Goal: Information Seeking & Learning: Learn about a topic

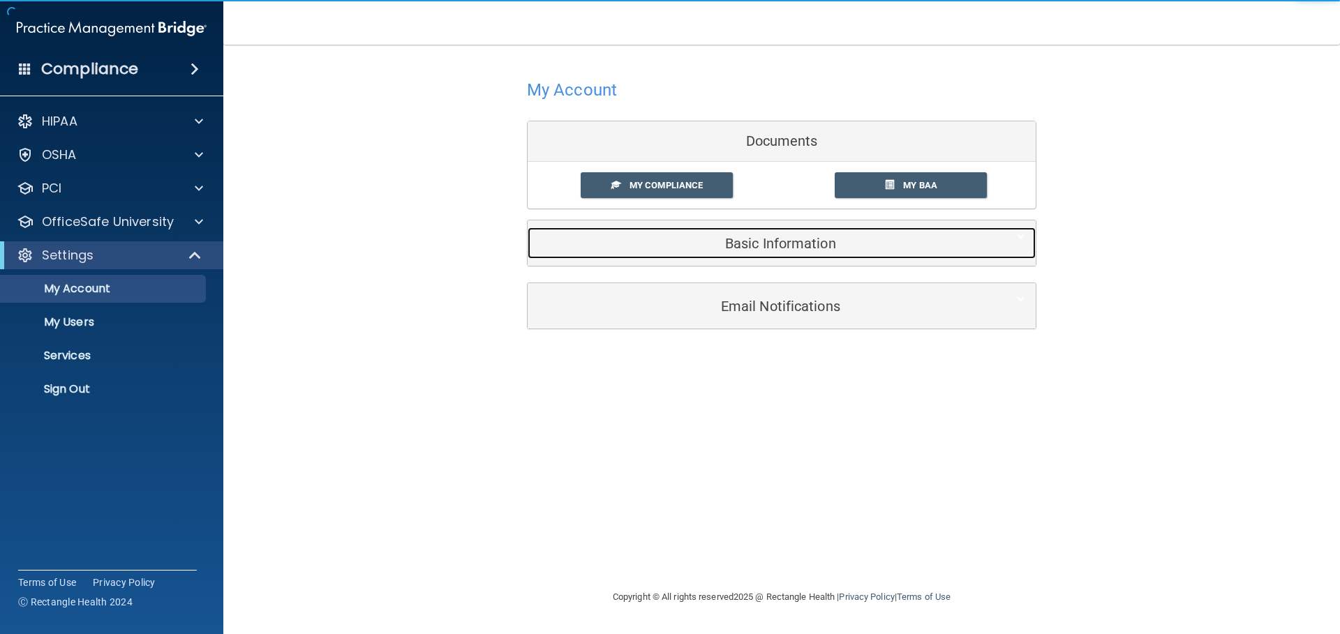
click at [746, 237] on h5 "Basic Information" at bounding box center [760, 243] width 445 height 15
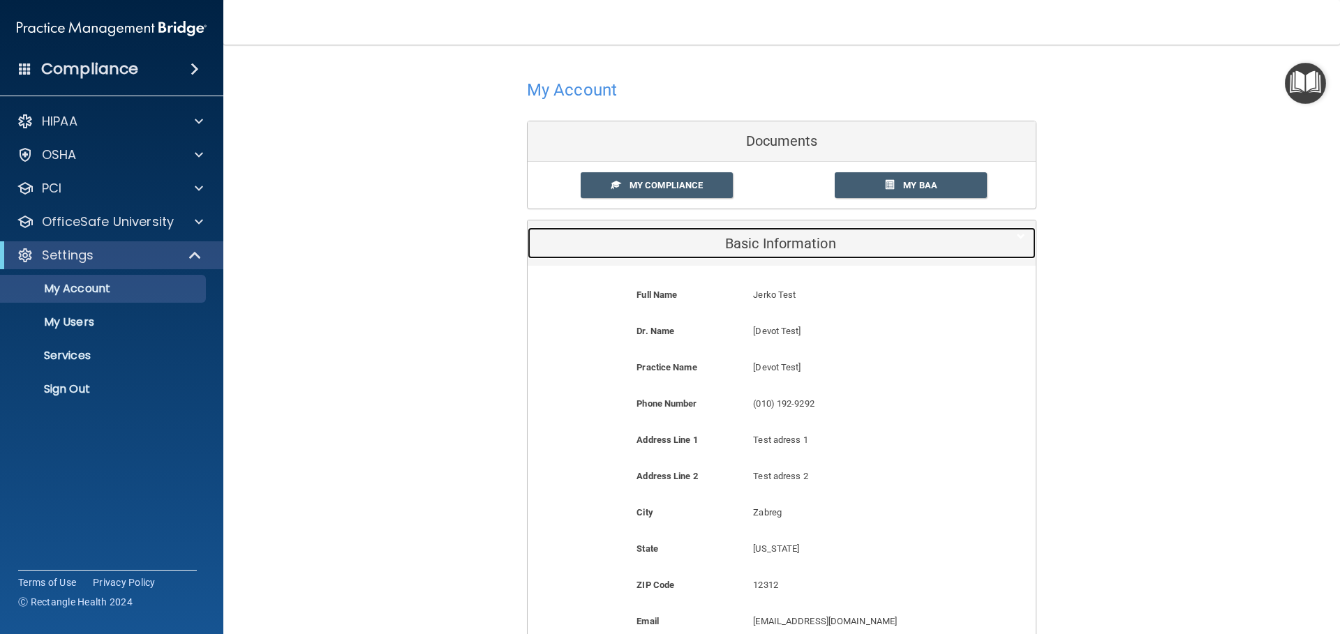
click at [746, 237] on h5 "Basic Information" at bounding box center [760, 243] width 445 height 15
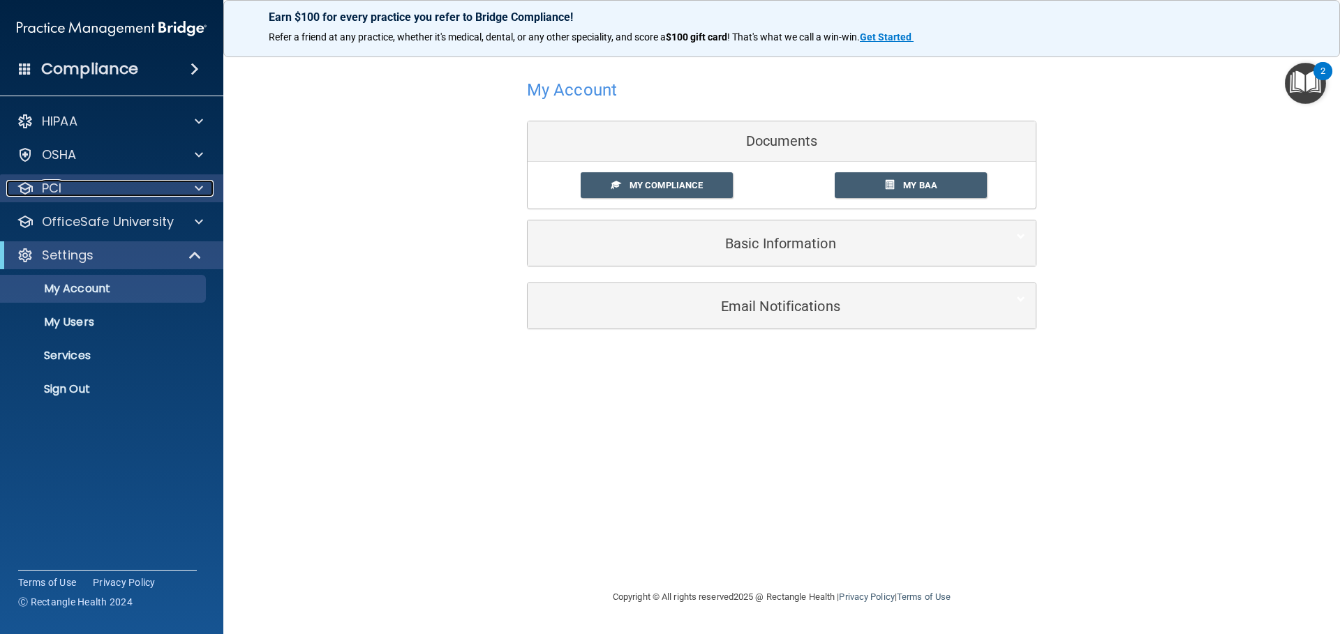
click at [92, 192] on div "PCI" at bounding box center [92, 188] width 173 height 17
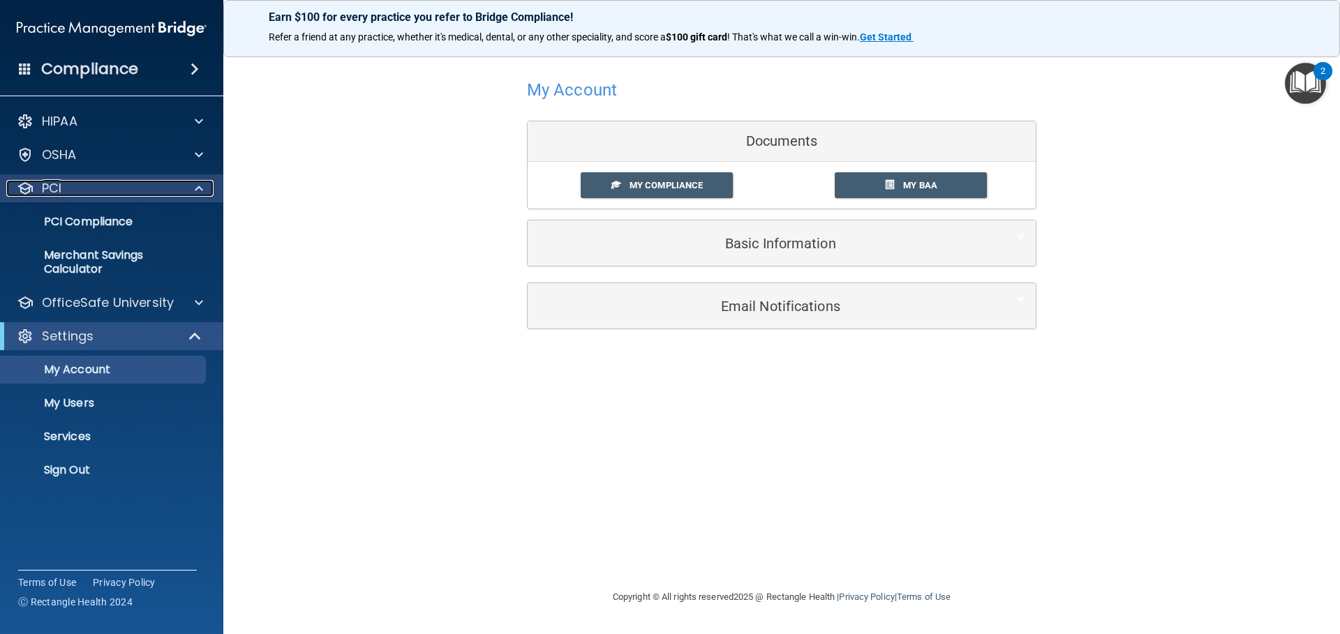
click at [99, 186] on div "PCI" at bounding box center [92, 188] width 173 height 17
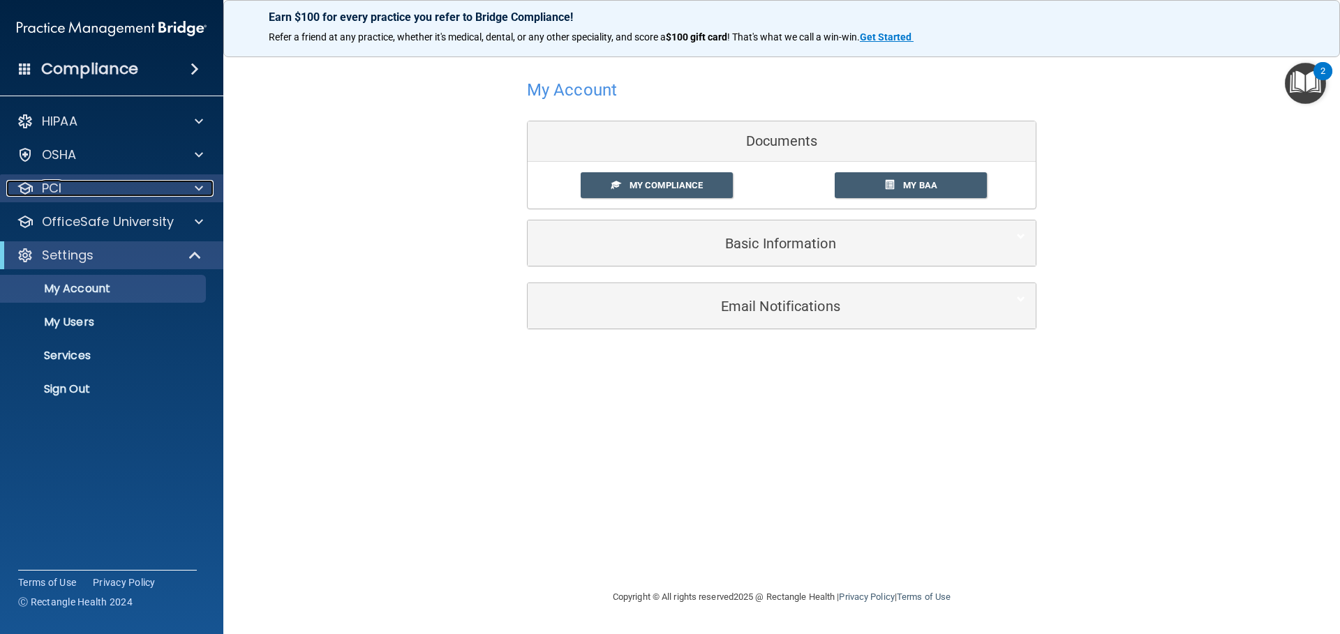
click at [99, 186] on div "PCI" at bounding box center [92, 188] width 173 height 17
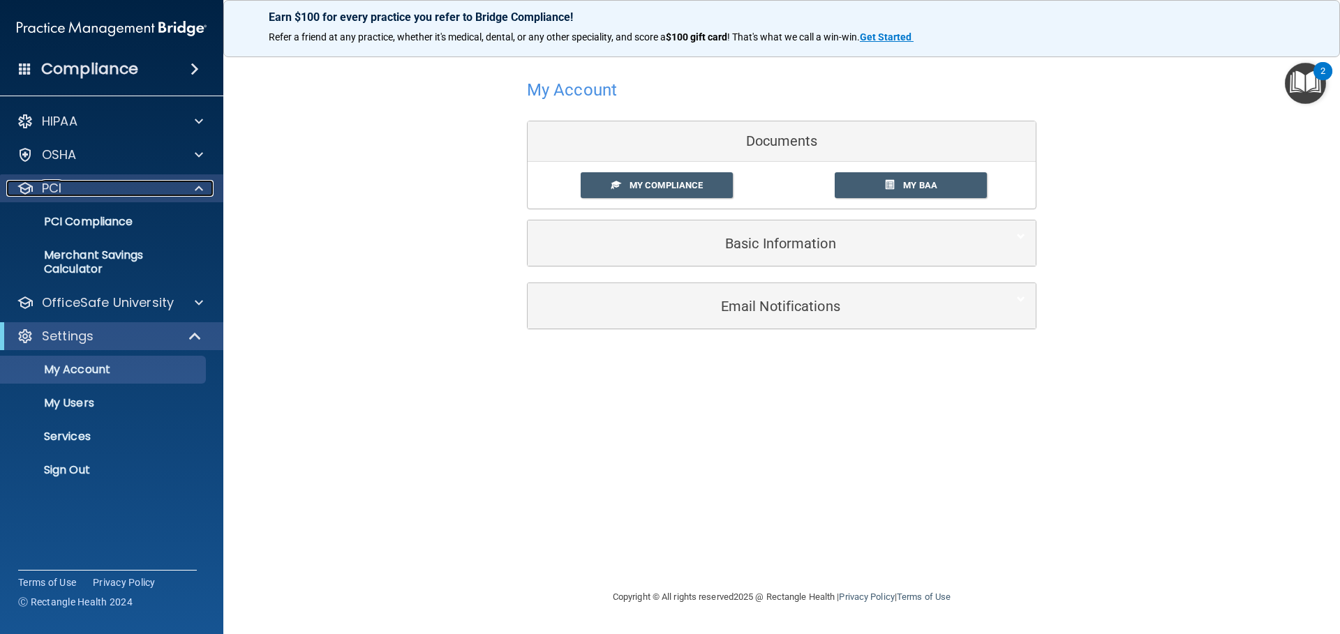
click at [99, 186] on div "PCI" at bounding box center [92, 188] width 173 height 17
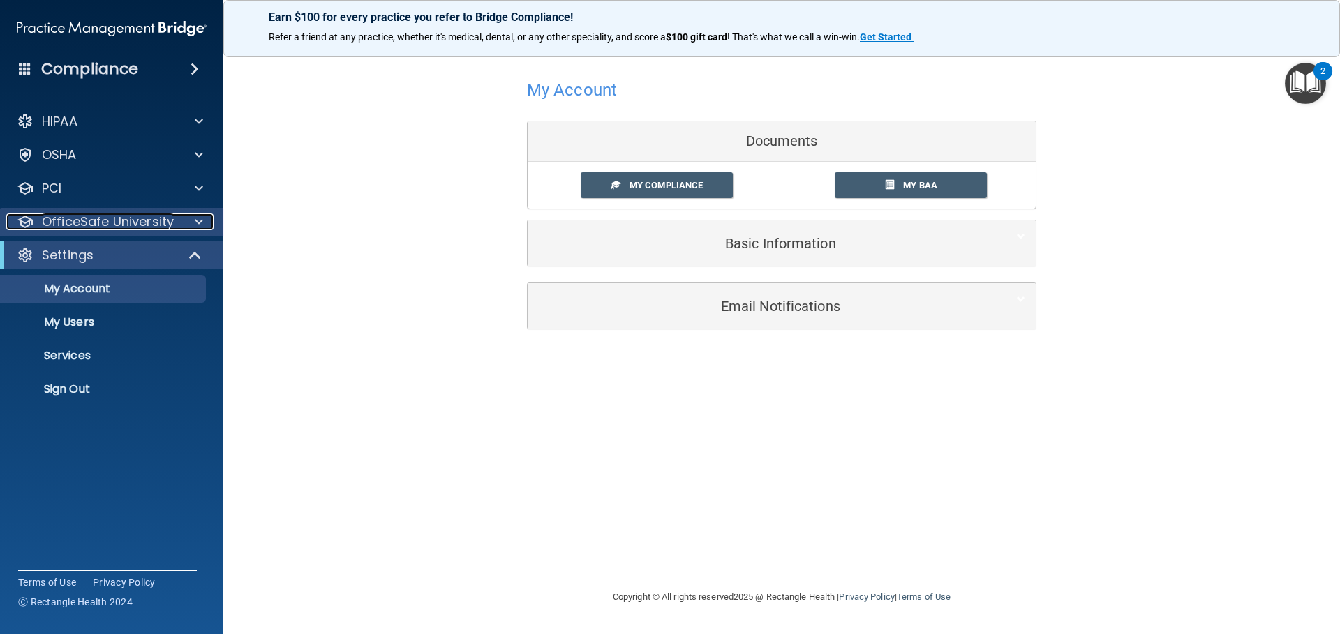
click at [92, 214] on p "OfficeSafe University" at bounding box center [108, 222] width 132 height 17
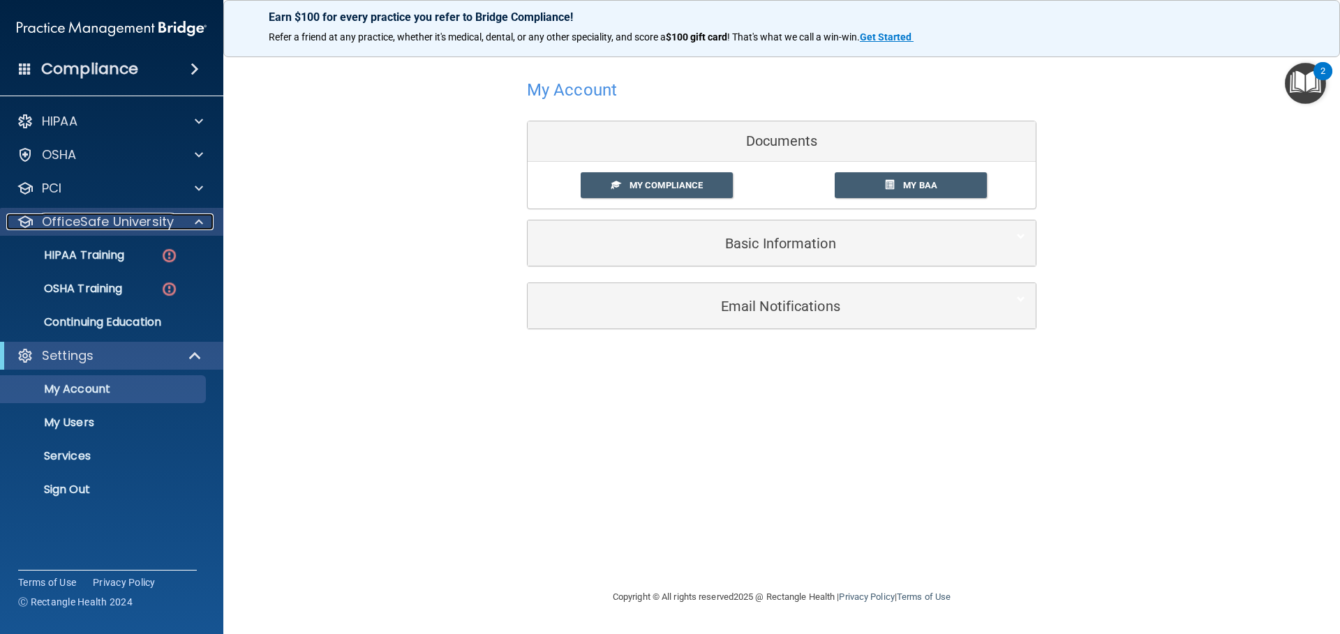
click at [92, 214] on p "OfficeSafe University" at bounding box center [108, 222] width 132 height 17
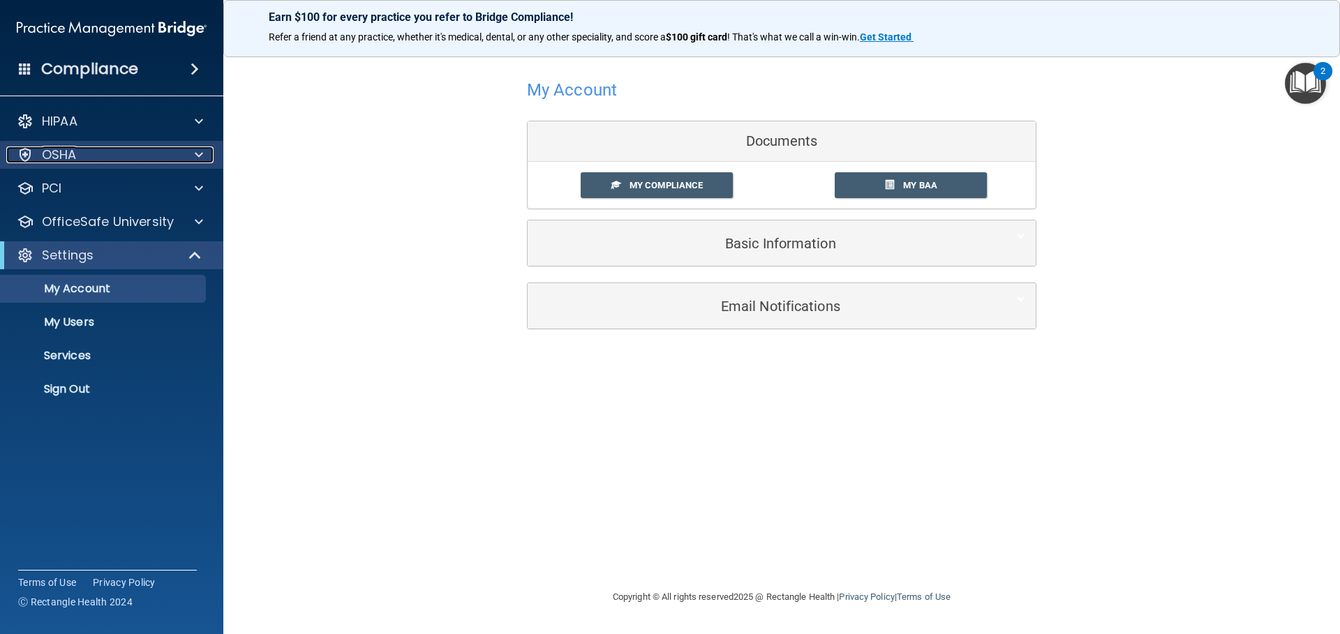
click at [100, 163] on div "OSHA" at bounding box center [92, 155] width 173 height 17
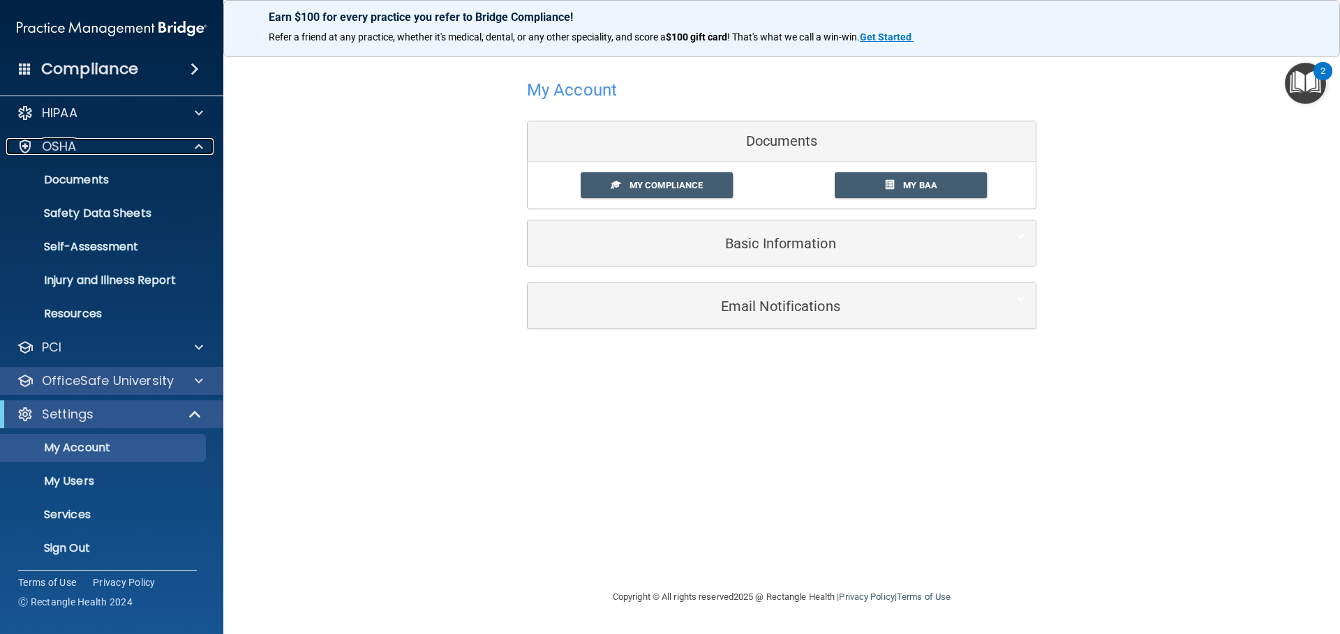
scroll to position [12, 0]
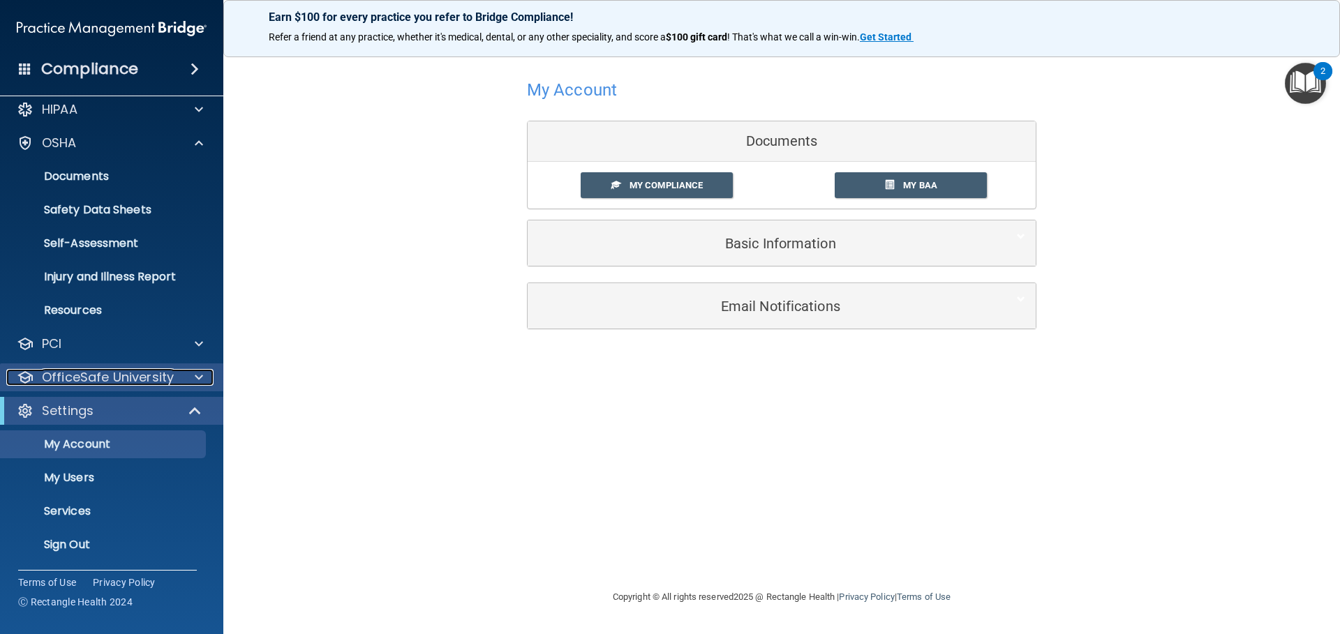
click at [121, 371] on p "OfficeSafe University" at bounding box center [108, 377] width 132 height 17
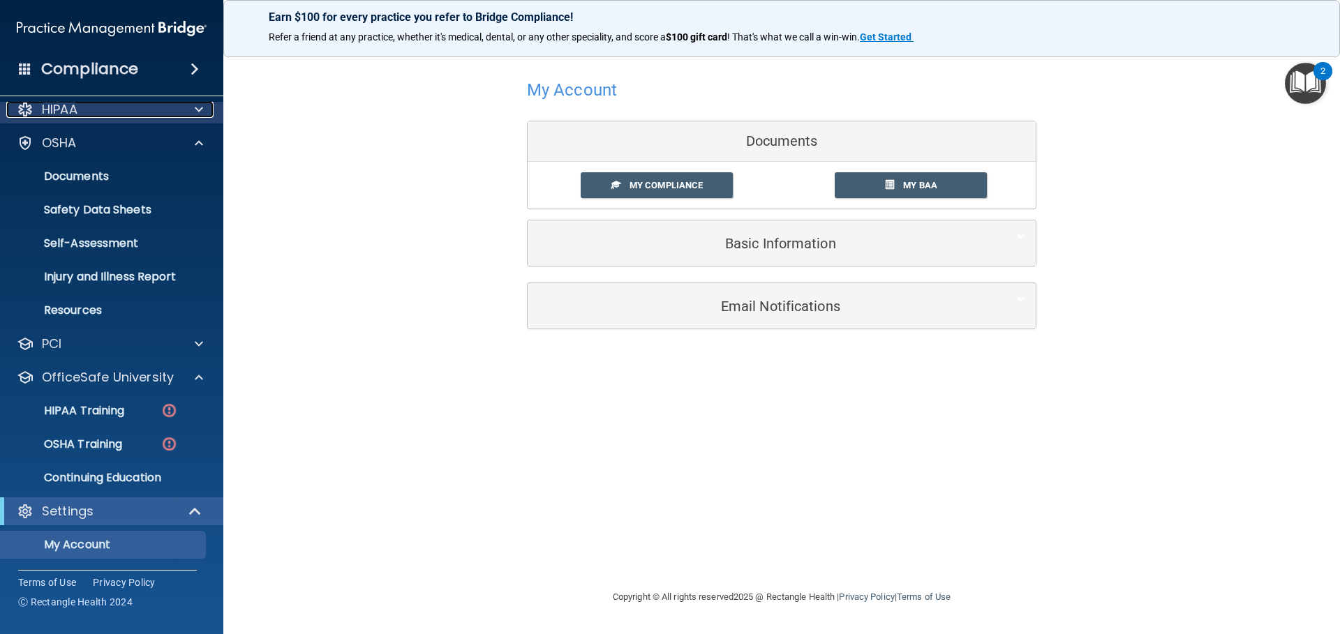
click at [80, 117] on div "HIPAA" at bounding box center [92, 109] width 173 height 17
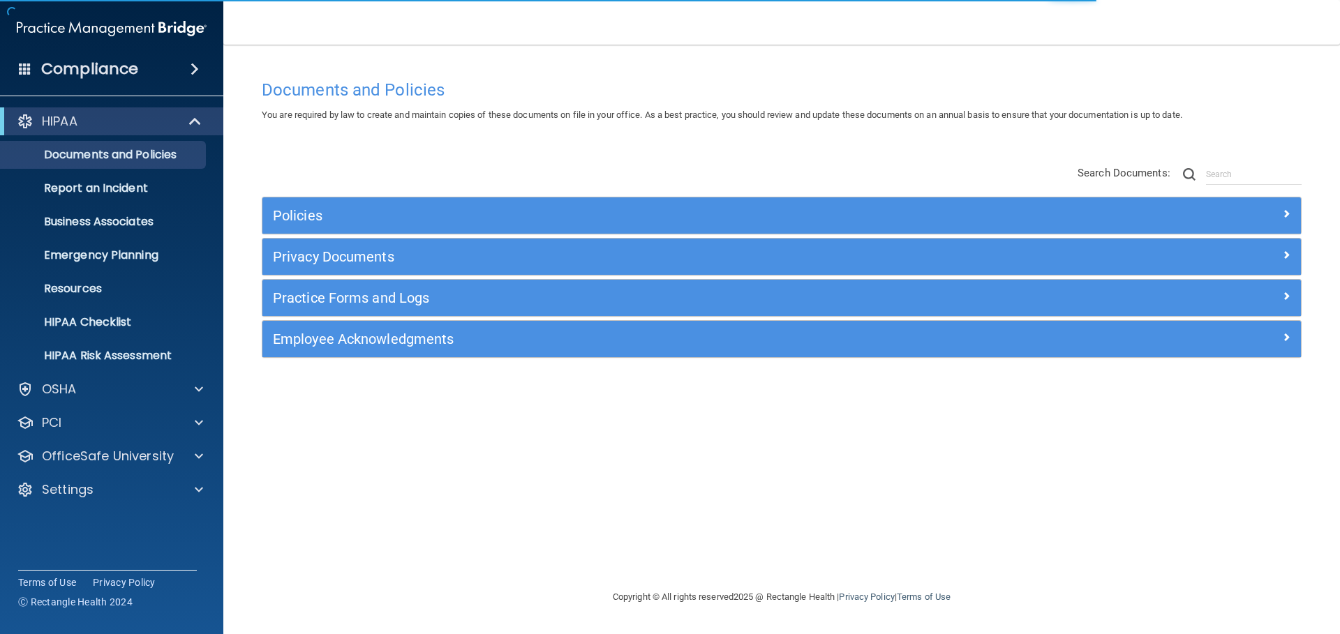
click at [340, 321] on div "Employee Acknowledgments" at bounding box center [781, 339] width 1038 height 36
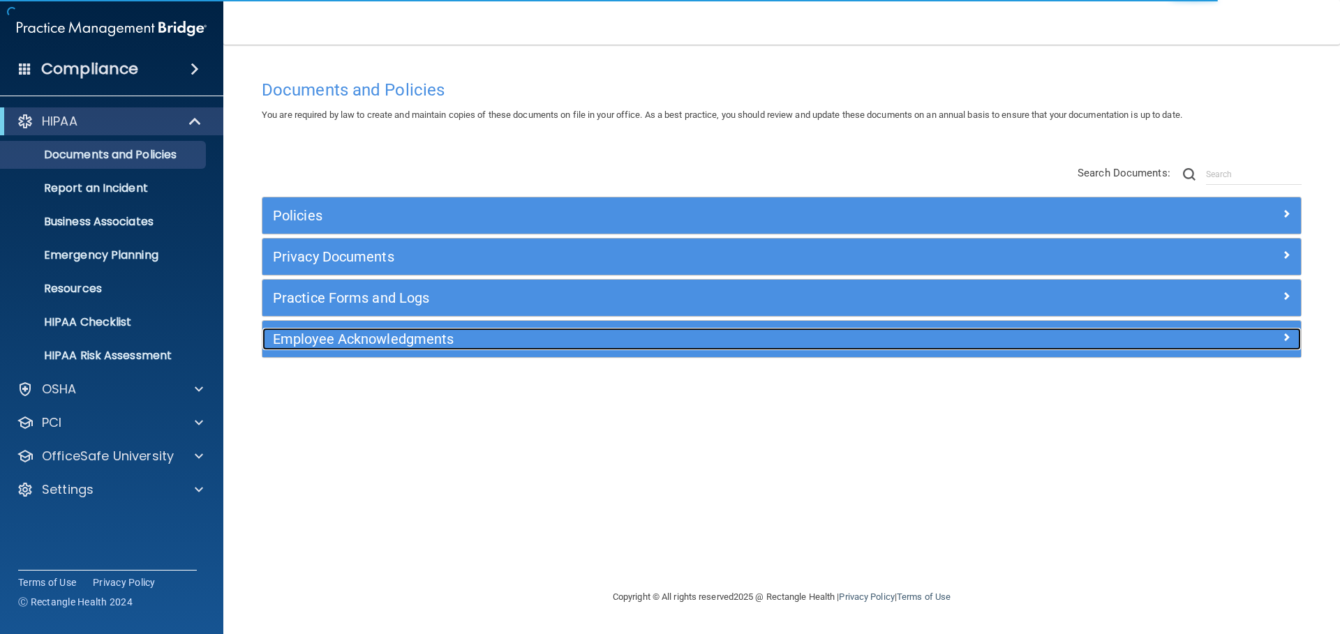
click at [336, 338] on h5 "Employee Acknowledgments" at bounding box center [652, 338] width 758 height 15
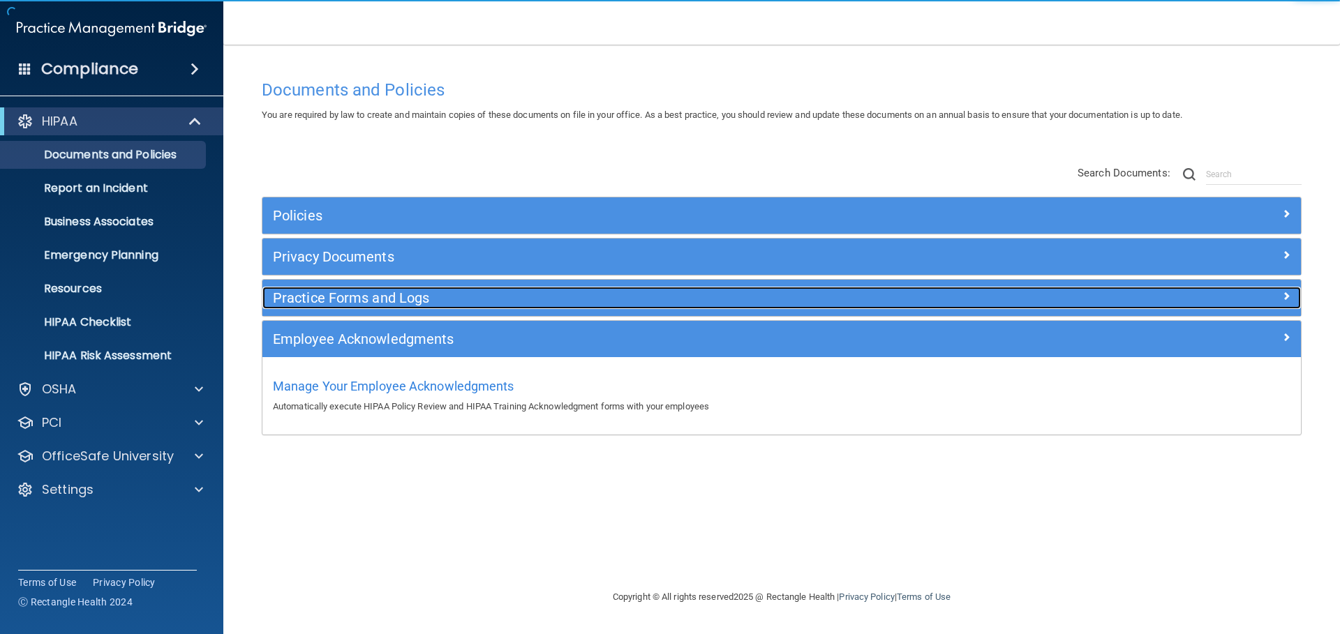
click at [348, 306] on div "Practice Forms and Logs" at bounding box center [651, 298] width 779 height 22
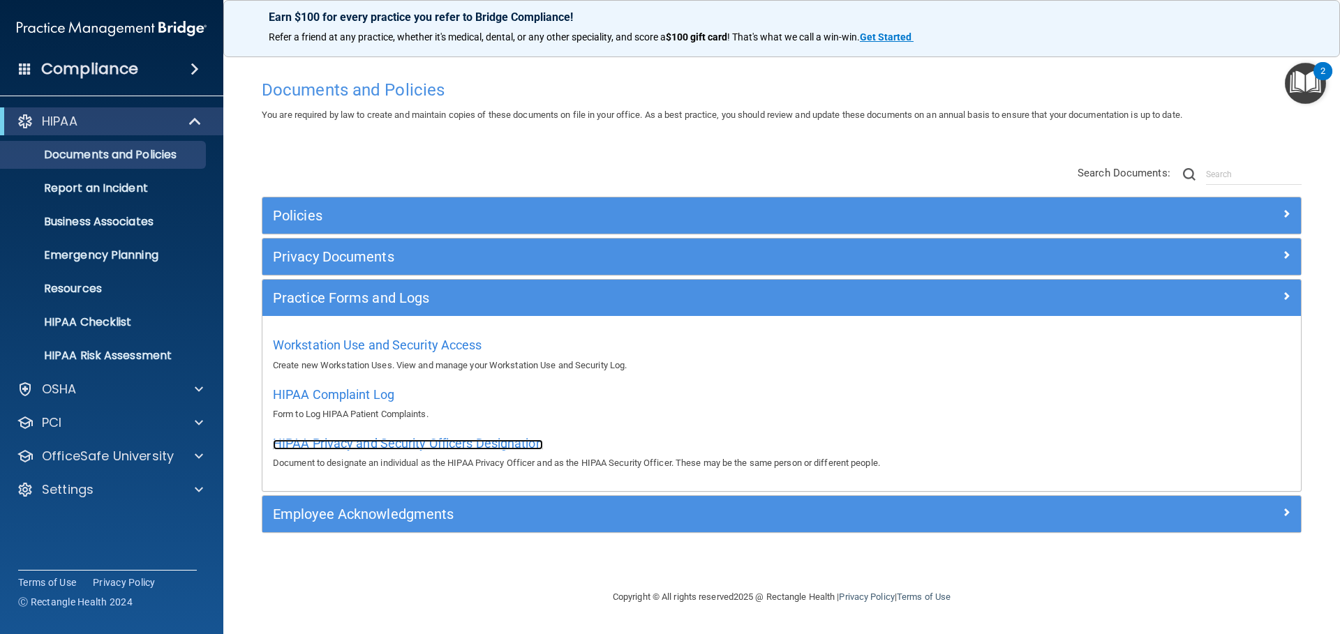
click at [369, 442] on span "HIPAA Privacy and Security Officers Designation" at bounding box center [408, 443] width 270 height 15
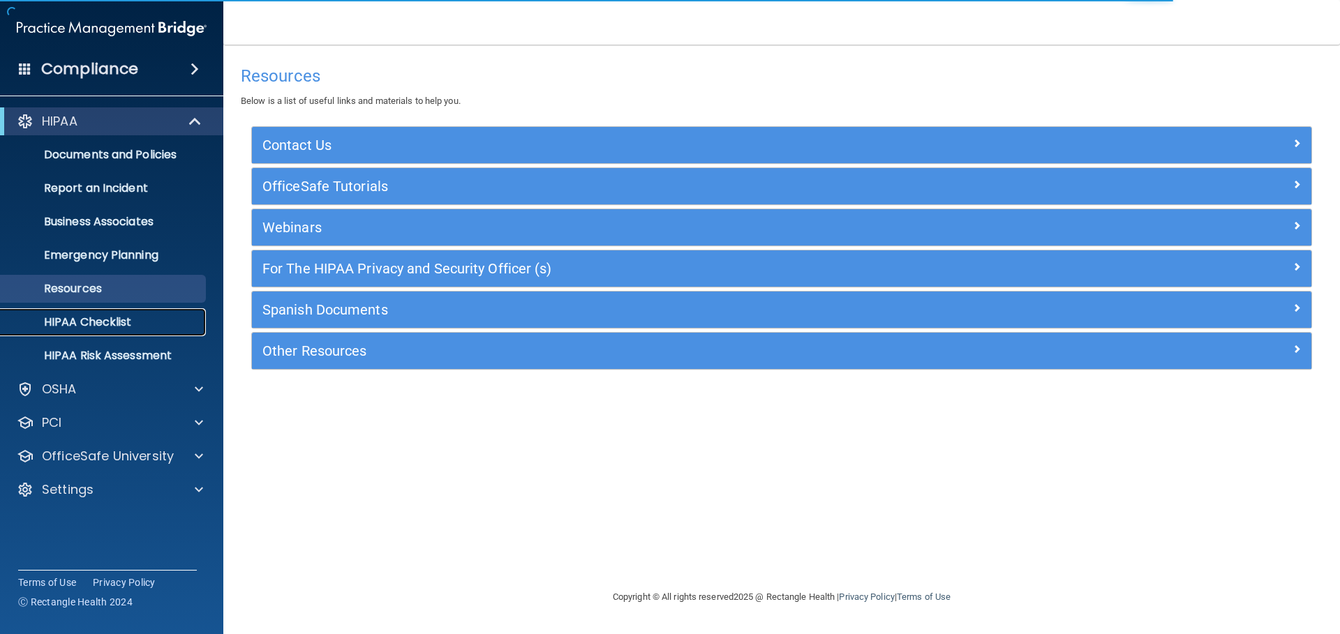
click at [100, 321] on p "HIPAA Checklist" at bounding box center [104, 322] width 191 height 14
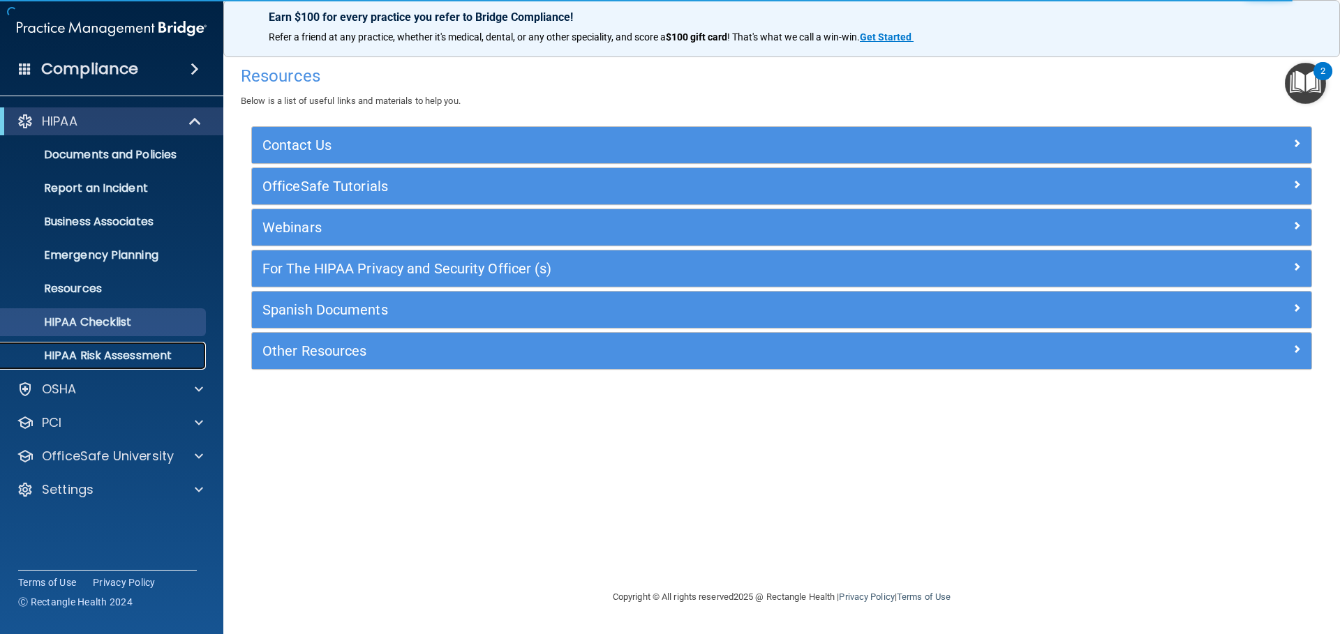
click at [89, 350] on p "HIPAA Risk Assessment" at bounding box center [104, 356] width 191 height 14
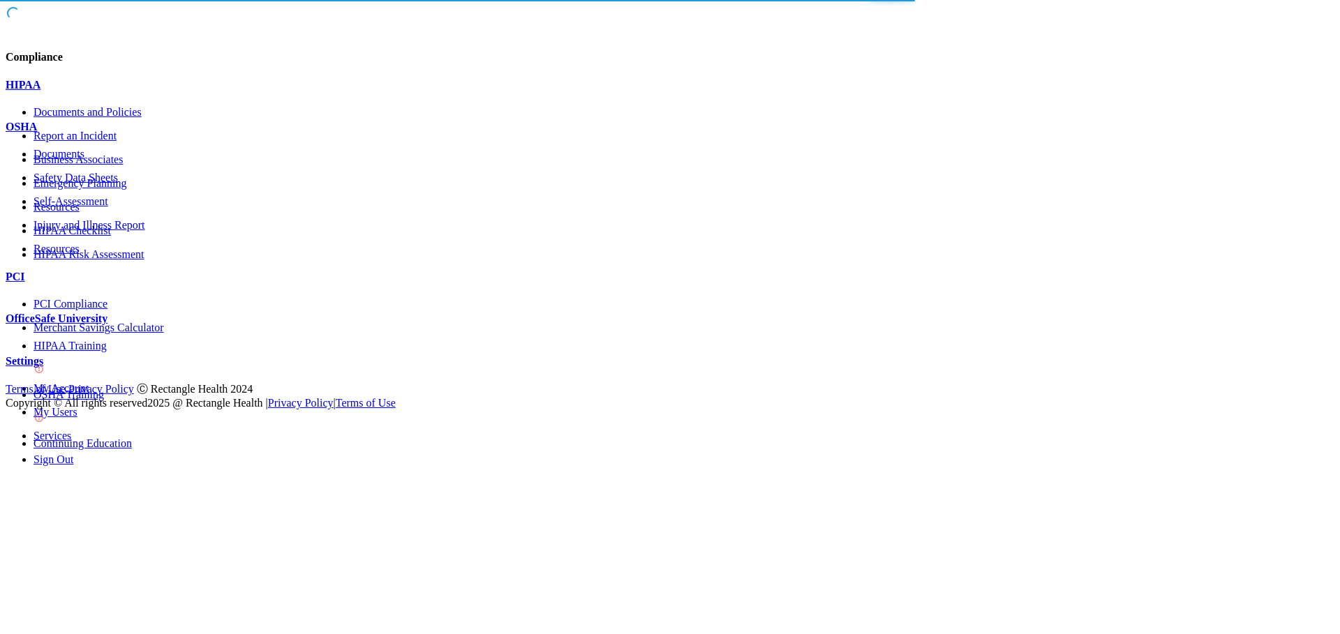
click at [107, 208] on p "Self-Assessment" at bounding box center [683, 201] width 1301 height 13
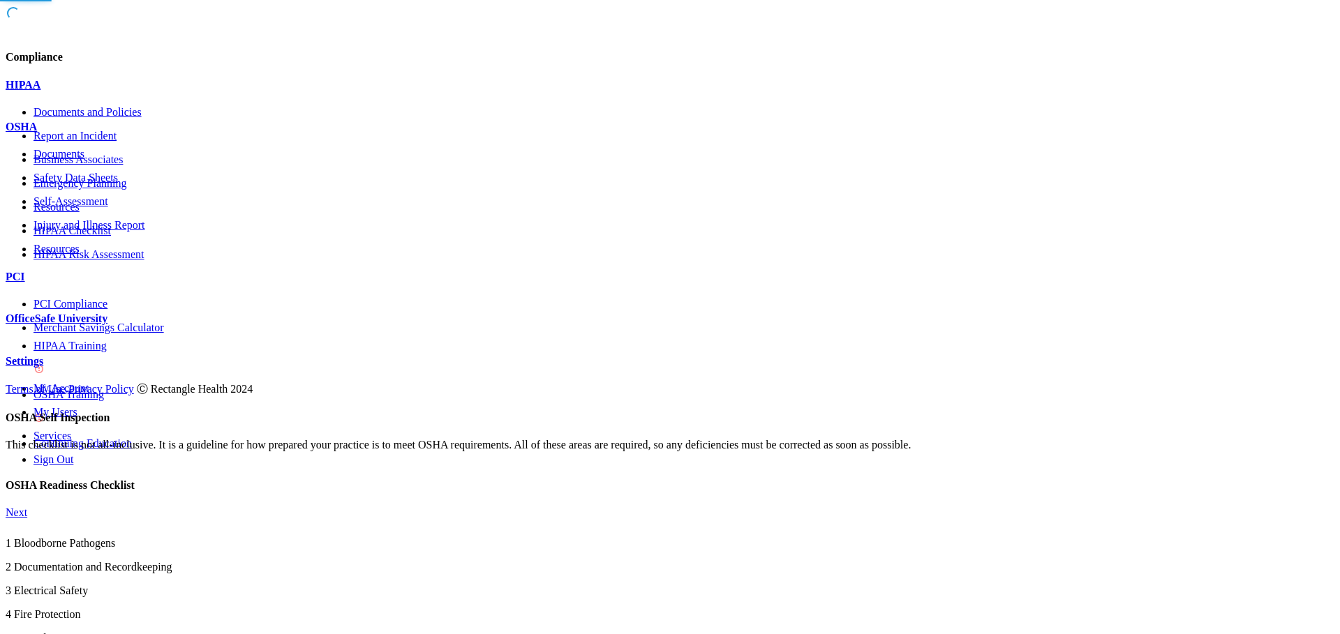
click at [102, 184] on p "Safety Data Sheets" at bounding box center [683, 178] width 1301 height 13
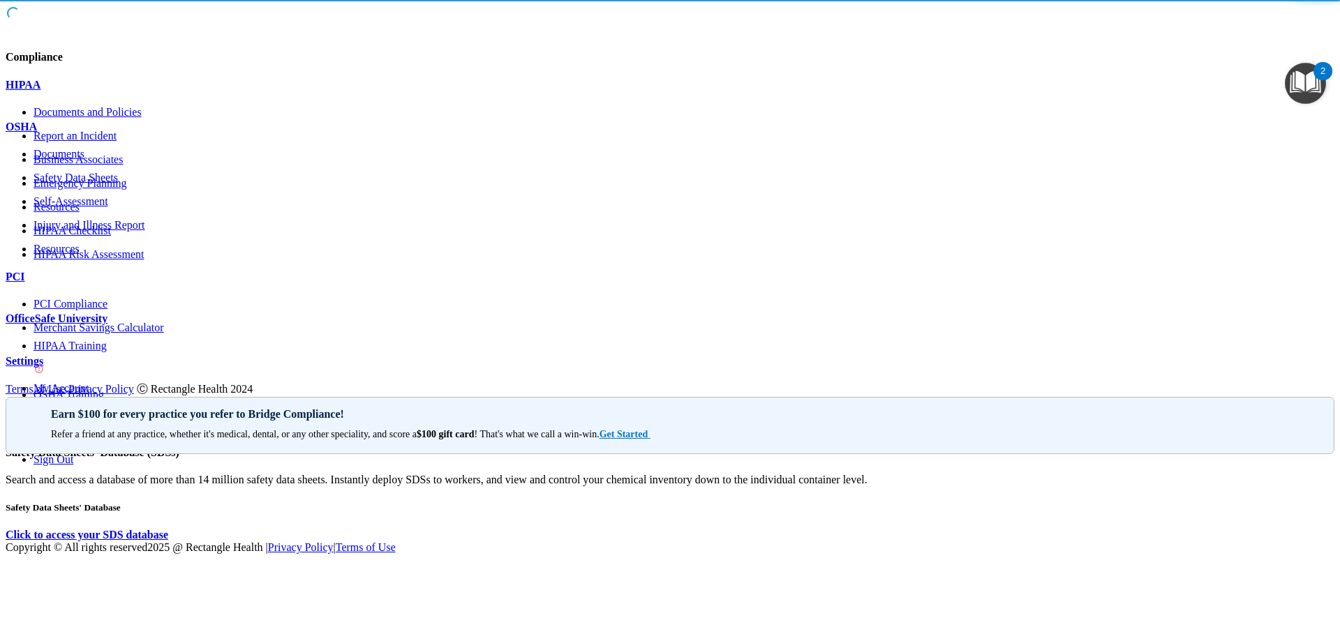
click at [78, 232] on p "Injury and Illness Report" at bounding box center [683, 225] width 1301 height 13
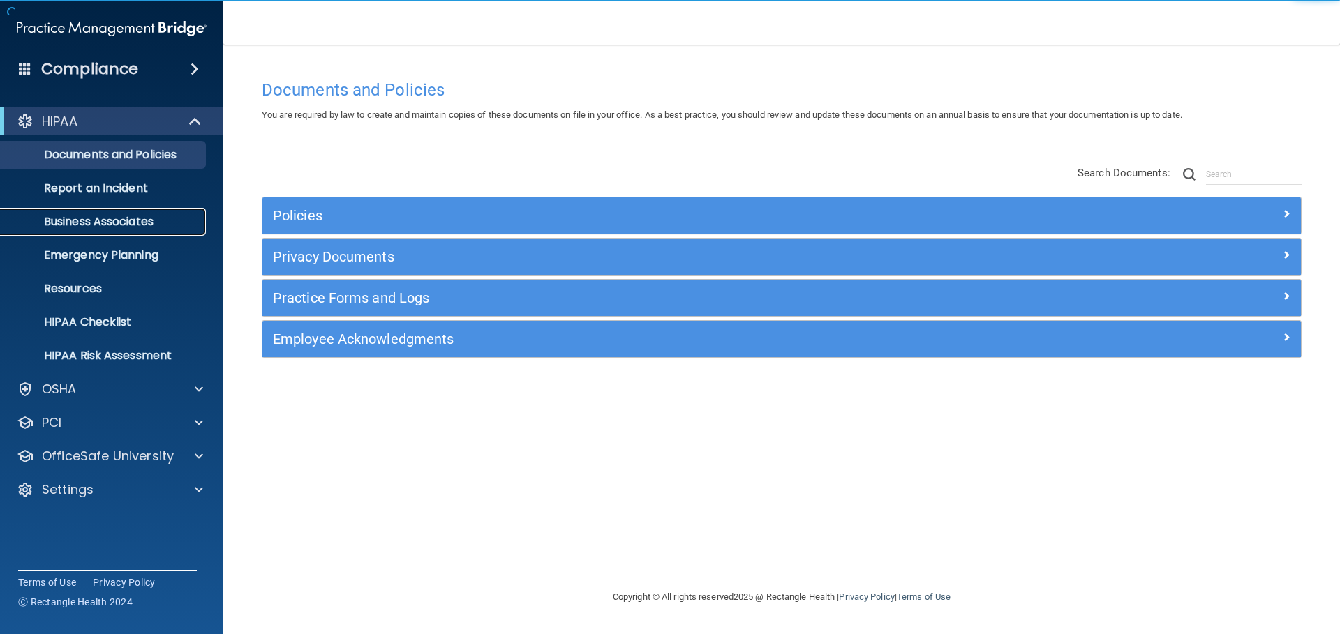
click at [131, 221] on p "Business Associates" at bounding box center [104, 222] width 191 height 14
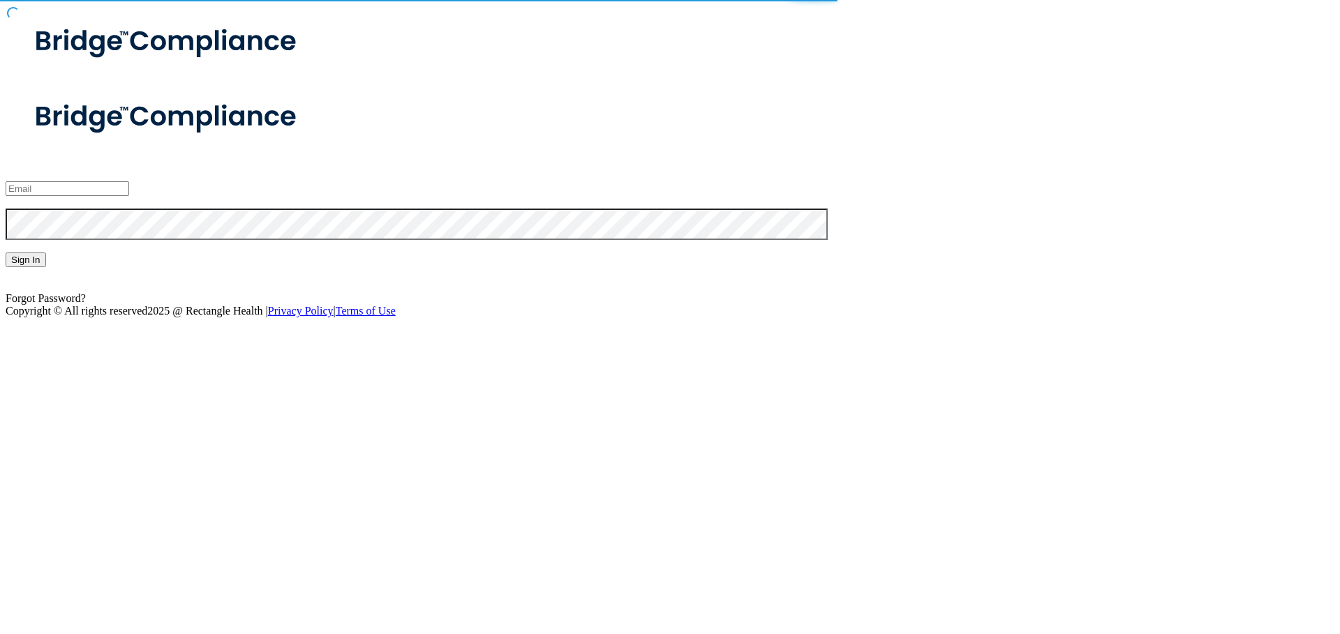
type input "[PERSON_NAME][EMAIL_ADDRESS][DOMAIN_NAME]"
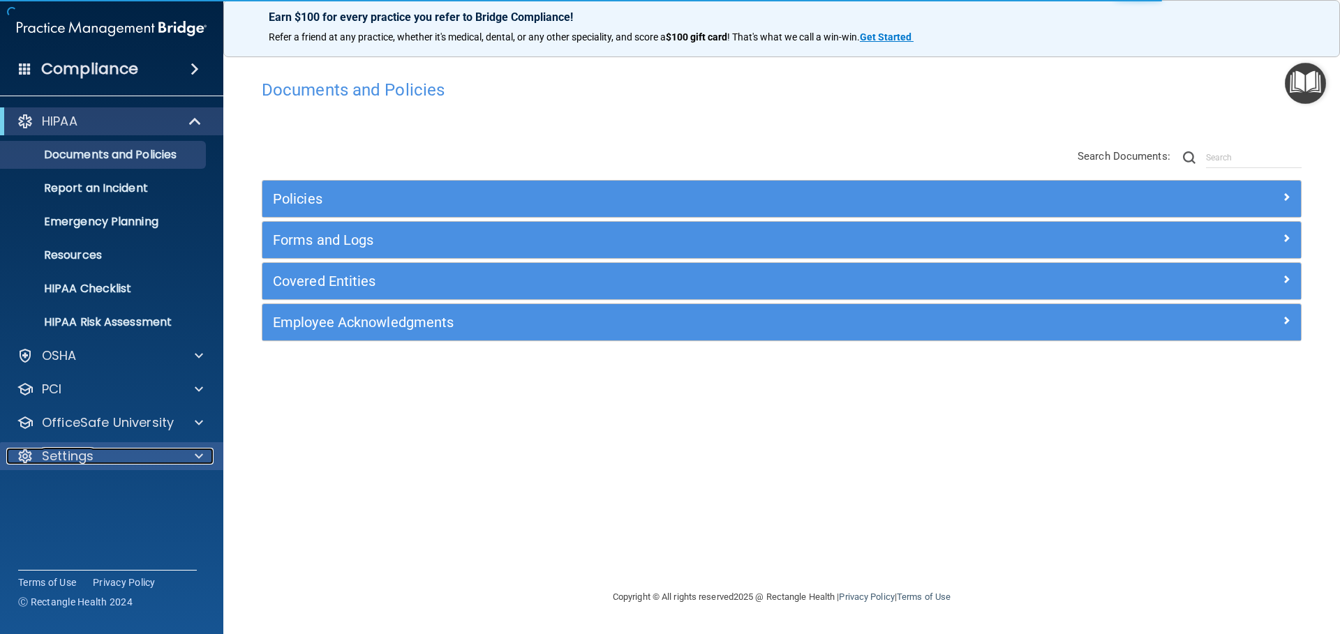
click at [103, 461] on div "Settings" at bounding box center [92, 456] width 173 height 17
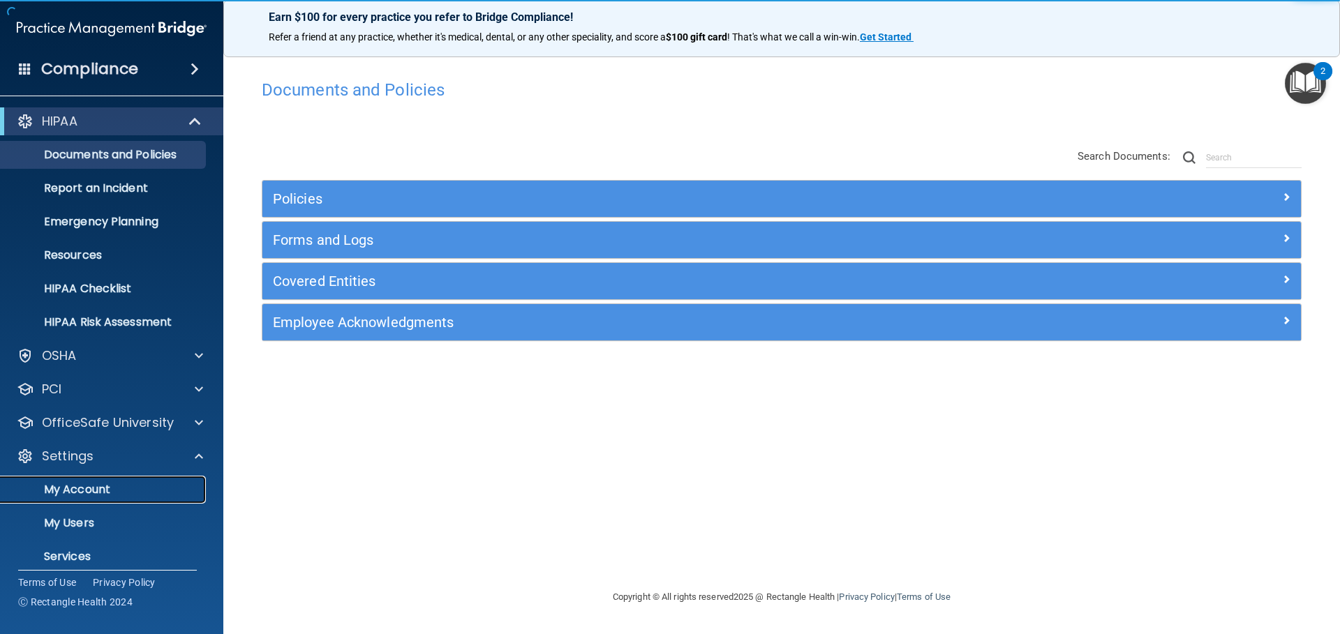
click at [101, 496] on p "My Account" at bounding box center [104, 490] width 191 height 14
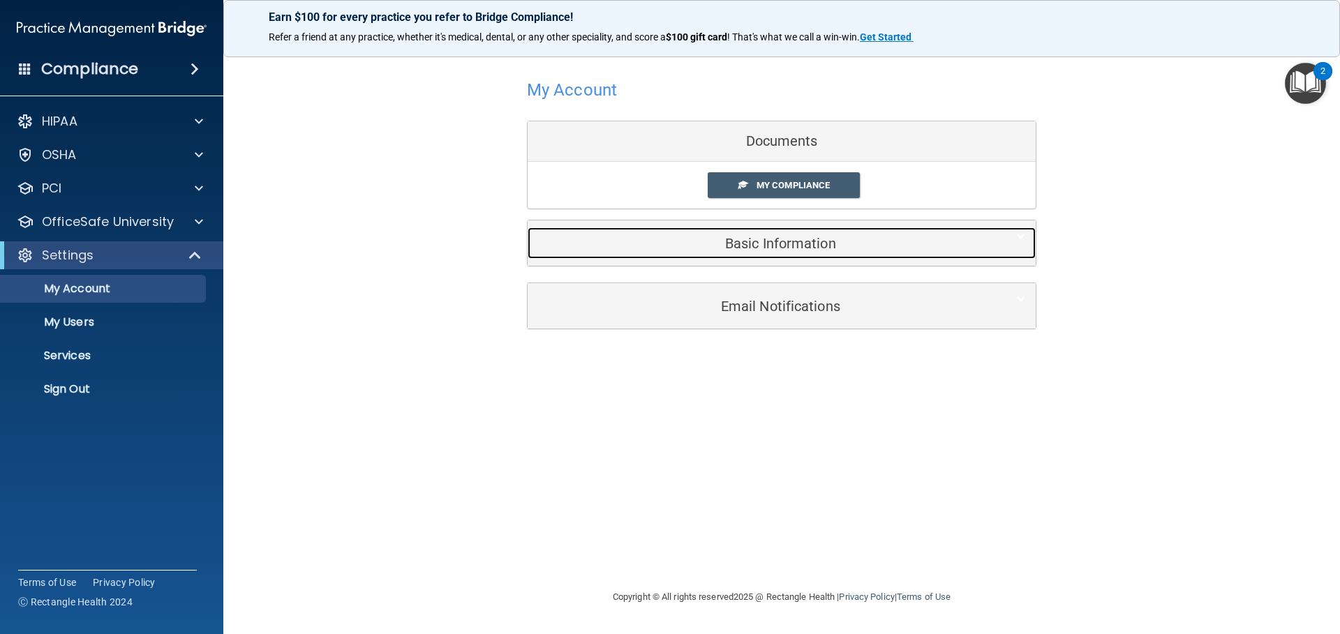
click at [632, 236] on h5 "Basic Information" at bounding box center [760, 243] width 445 height 15
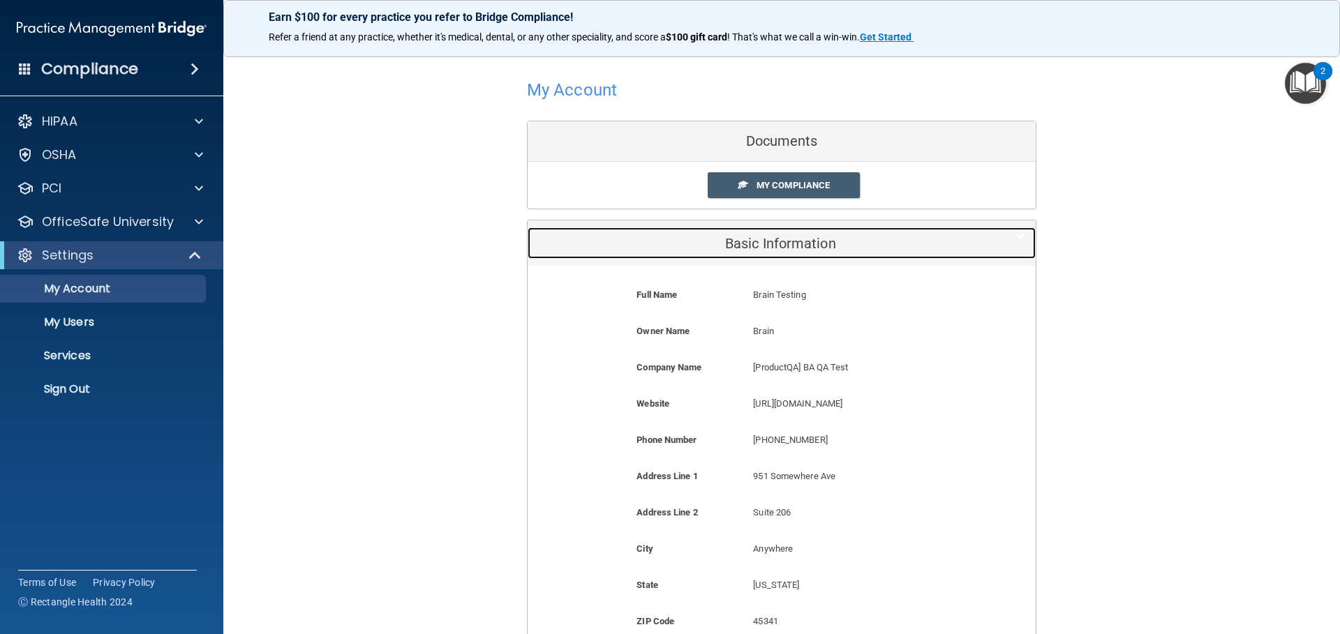
click at [632, 236] on h5 "Basic Information" at bounding box center [760, 243] width 445 height 15
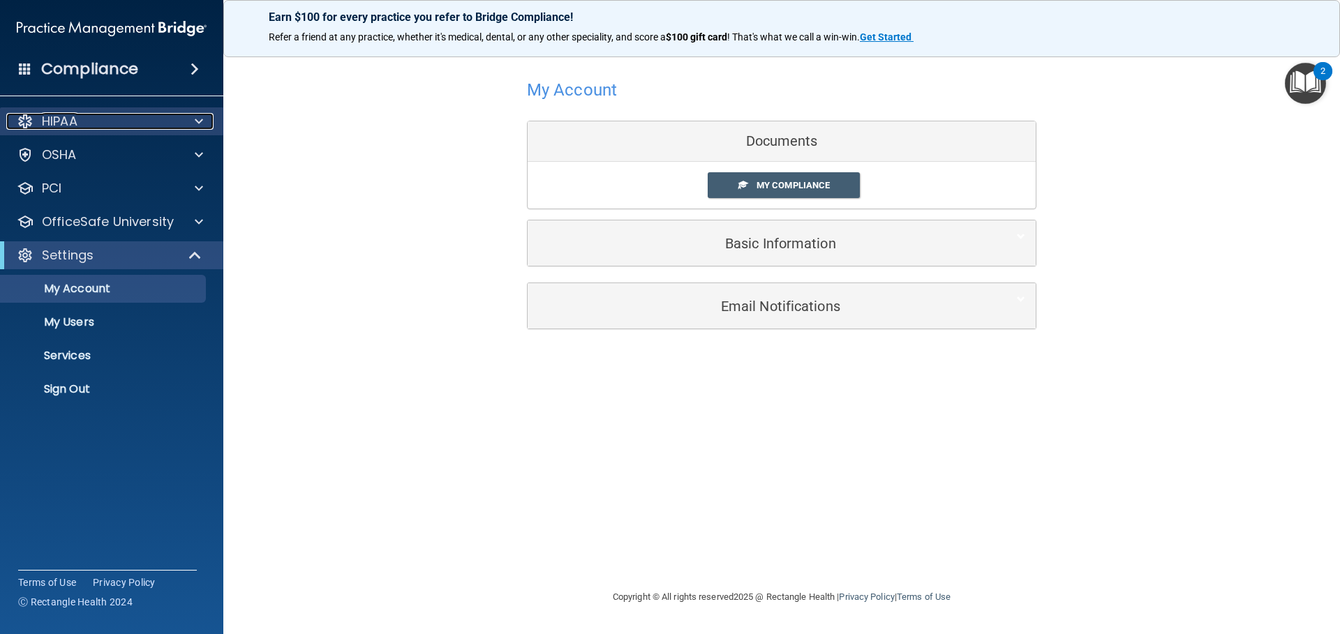
click at [104, 128] on div "HIPAA" at bounding box center [92, 121] width 173 height 17
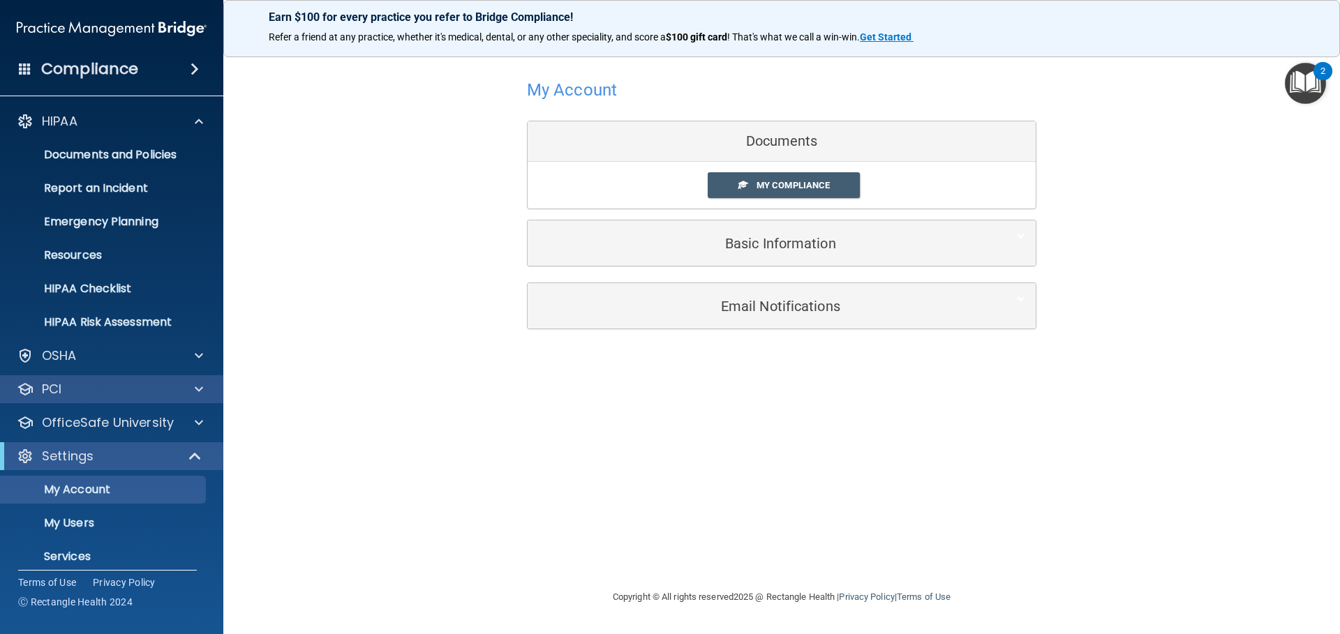
click at [73, 378] on div "PCI" at bounding box center [112, 389] width 224 height 28
click at [78, 352] on div "OSHA" at bounding box center [92, 356] width 173 height 17
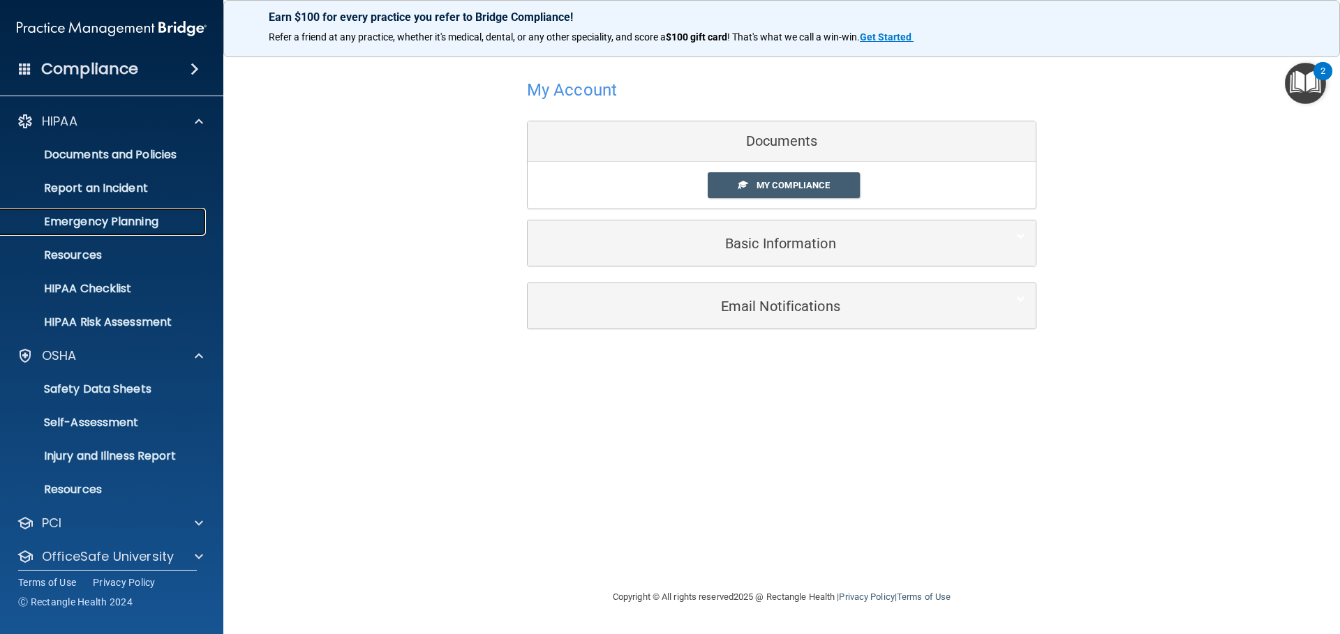
click at [114, 218] on p "Emergency Planning" at bounding box center [104, 222] width 191 height 14
